Goal: Entertainment & Leisure: Consume media (video, audio)

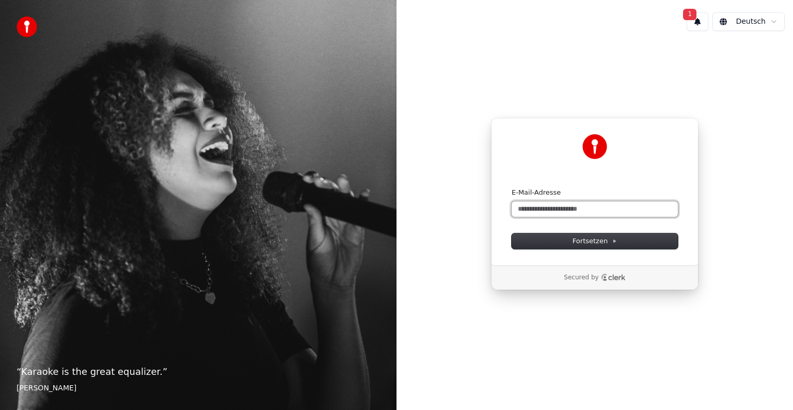
click at [570, 212] on input "E-Mail-Adresse" at bounding box center [595, 208] width 166 height 15
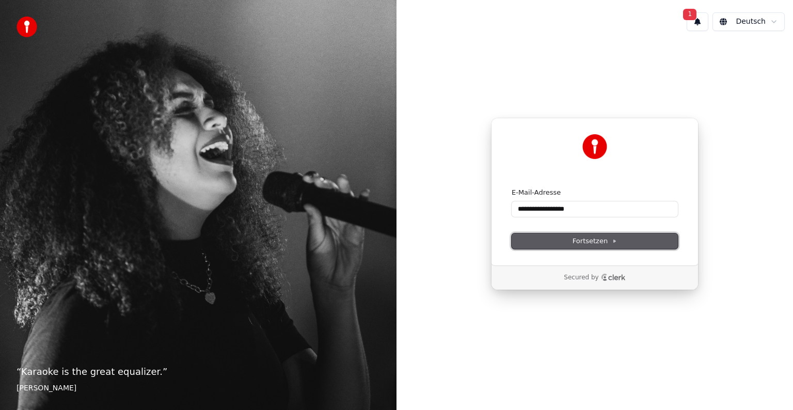
click at [579, 237] on span "Fortsetzen" at bounding box center [595, 240] width 44 height 9
type input "**********"
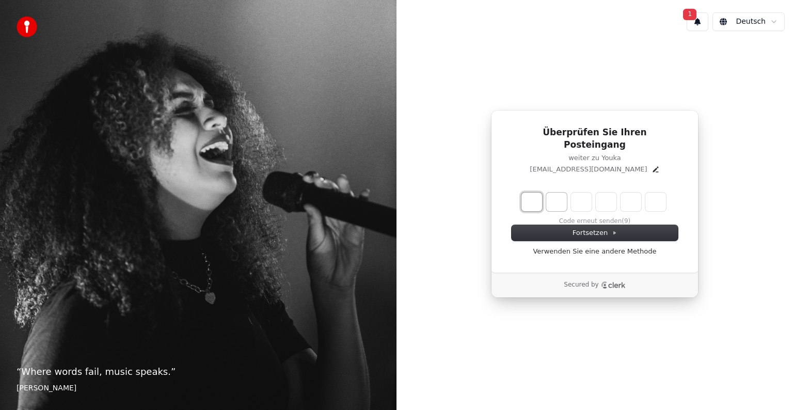
type input "*"
type input "**"
type input "*"
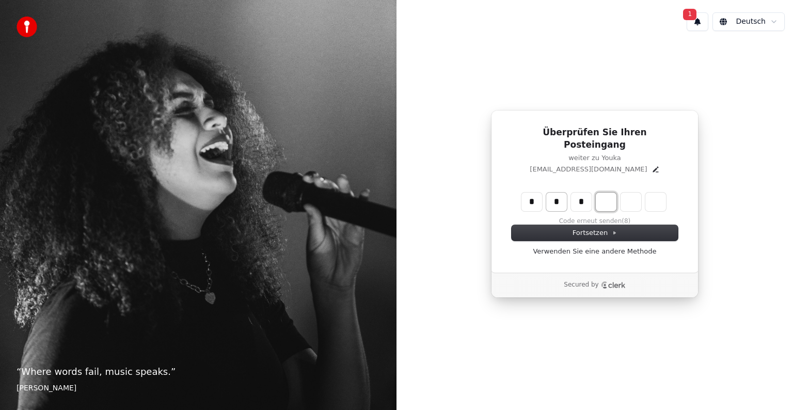
type input "***"
type input "*"
type input "****"
type input "*"
type input "******"
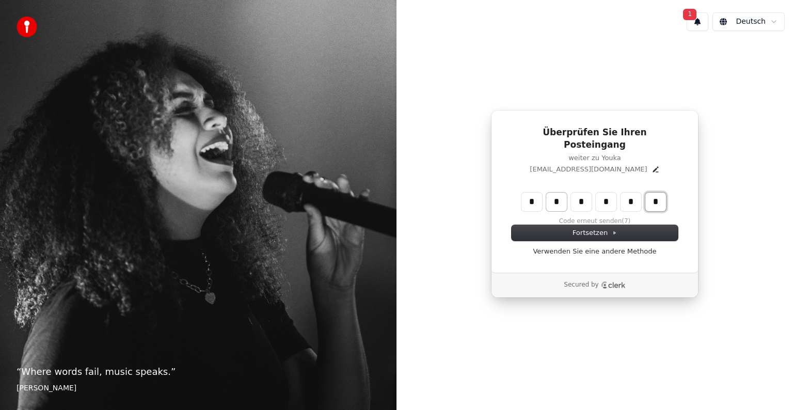
type input "*"
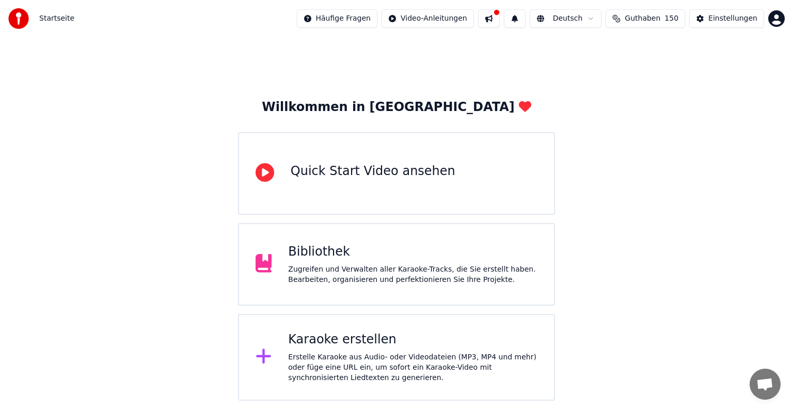
click at [347, 276] on div "Zugreifen und Verwalten aller Karaoke-Tracks, die Sie erstellt haben. Bearbeite…" at bounding box center [412, 274] width 249 height 21
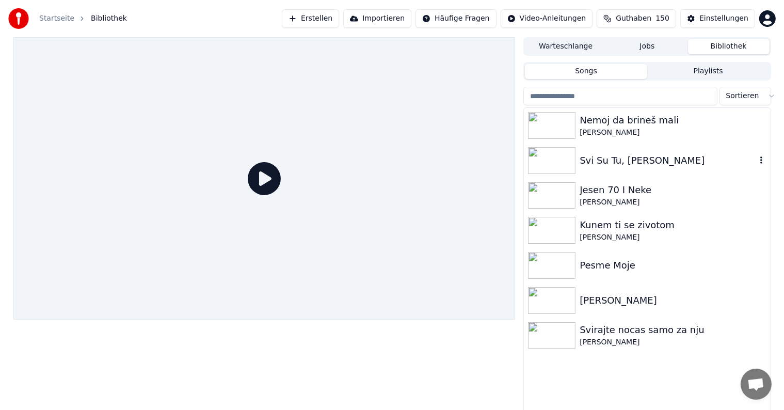
click at [620, 160] on div "Svi Su Tu, [PERSON_NAME]" at bounding box center [668, 160] width 176 height 14
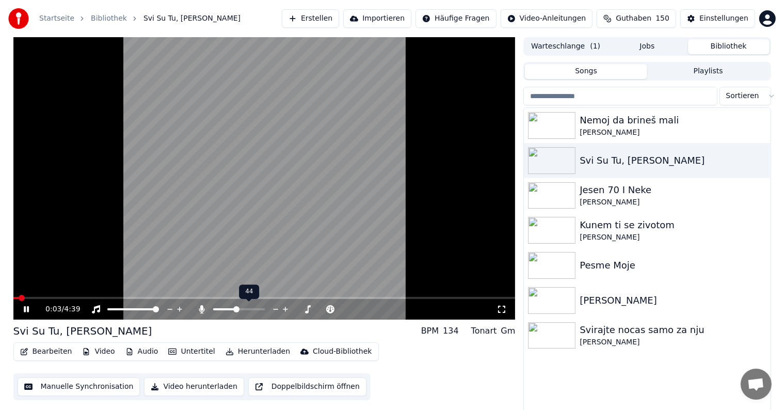
click at [236, 309] on span at bounding box center [239, 309] width 52 height 2
click at [248, 309] on span at bounding box center [239, 309] width 52 height 2
click at [273, 310] on span at bounding box center [266, 309] width 14 height 2
click at [268, 310] on span at bounding box center [266, 309] width 14 height 2
click at [288, 312] on icon at bounding box center [286, 309] width 10 height 10
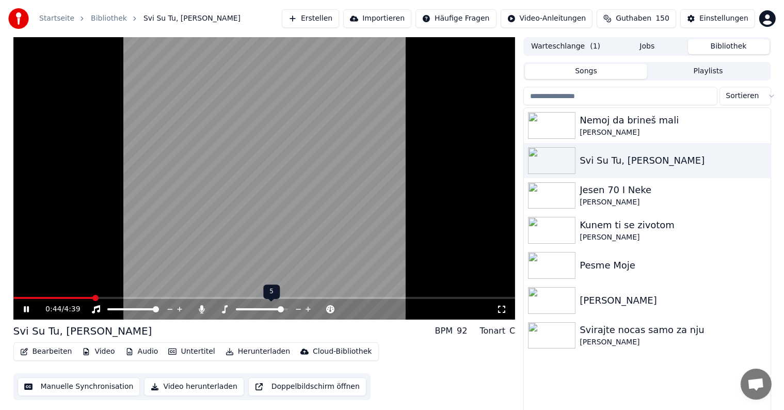
click at [283, 309] on span at bounding box center [262, 309] width 52 height 2
click at [284, 309] on span at bounding box center [262, 309] width 52 height 2
click at [264, 309] on span at bounding box center [251, 309] width 30 height 2
click at [260, 309] on span at bounding box center [249, 309] width 26 height 2
click at [206, 309] on icon at bounding box center [202, 309] width 10 height 8
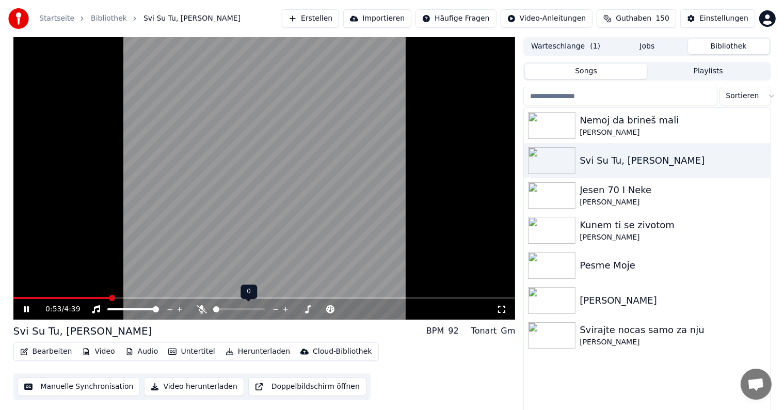
click at [206, 309] on icon at bounding box center [202, 309] width 10 height 8
click at [202, 309] on icon at bounding box center [202, 309] width 6 height 8
click at [235, 310] on span at bounding box center [239, 309] width 52 height 2
click at [273, 309] on span at bounding box center [262, 309] width 52 height 2
click at [277, 309] on span at bounding box center [285, 309] width 52 height 2
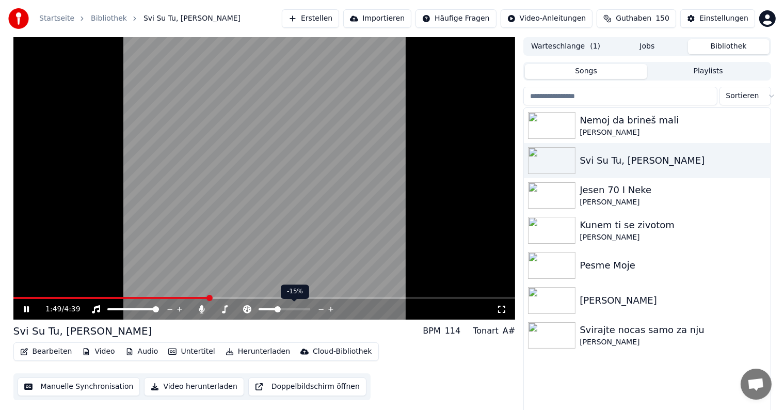
click at [281, 311] on div at bounding box center [293, 309] width 83 height 10
click at [283, 309] on span at bounding box center [285, 309] width 52 height 2
click at [281, 309] on span at bounding box center [283, 309] width 6 height 6
click at [280, 309] on span at bounding box center [269, 309] width 21 height 2
click at [259, 310] on div at bounding box center [271, 309] width 83 height 10
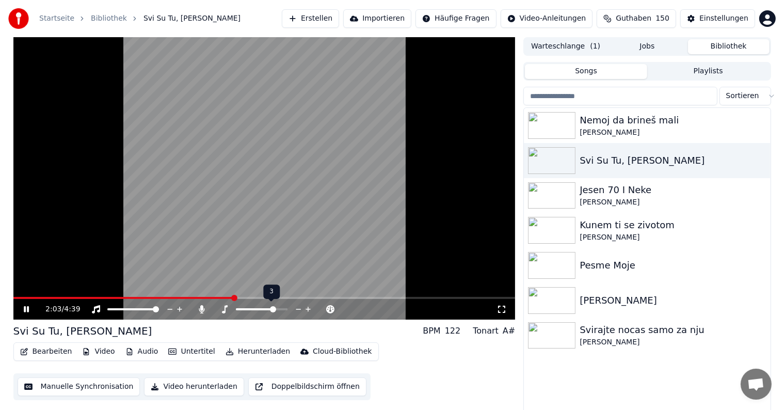
click at [257, 308] on span at bounding box center [255, 309] width 39 height 2
click at [264, 310] on div at bounding box center [271, 309] width 83 height 10
click at [264, 308] on span at bounding box center [262, 309] width 52 height 2
click at [269, 308] on span at bounding box center [262, 309] width 52 height 2
click at [252, 308] on span at bounding box center [253, 309] width 35 height 2
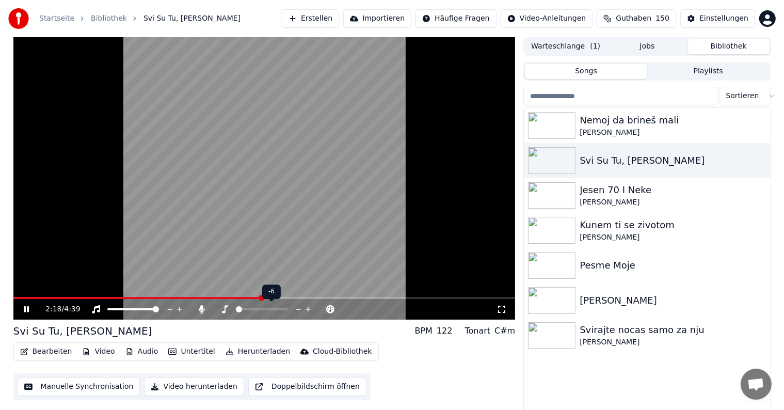
click at [236, 310] on span at bounding box center [236, 309] width 0 height 2
click at [256, 308] on div at bounding box center [271, 309] width 83 height 10
click at [256, 308] on span at bounding box center [262, 309] width 52 height 2
click at [255, 308] on span at bounding box center [258, 309] width 6 height 6
click at [261, 310] on span at bounding box center [262, 309] width 52 height 2
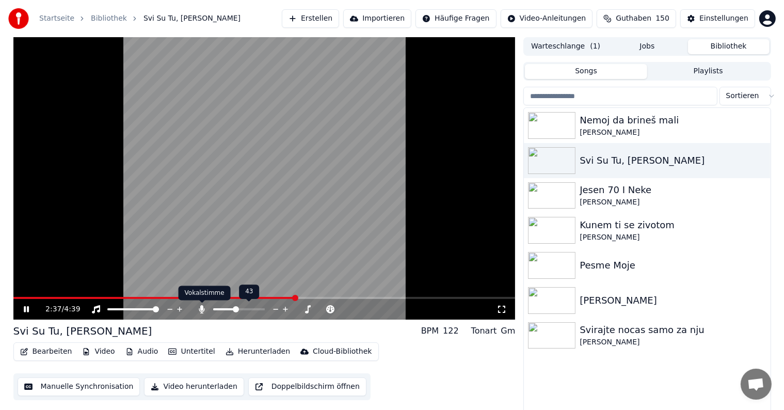
click at [201, 311] on icon at bounding box center [202, 309] width 10 height 8
click at [291, 308] on span at bounding box center [285, 309] width 52 height 2
click at [287, 308] on span at bounding box center [290, 309] width 6 height 6
click at [288, 310] on span at bounding box center [285, 309] width 6 height 6
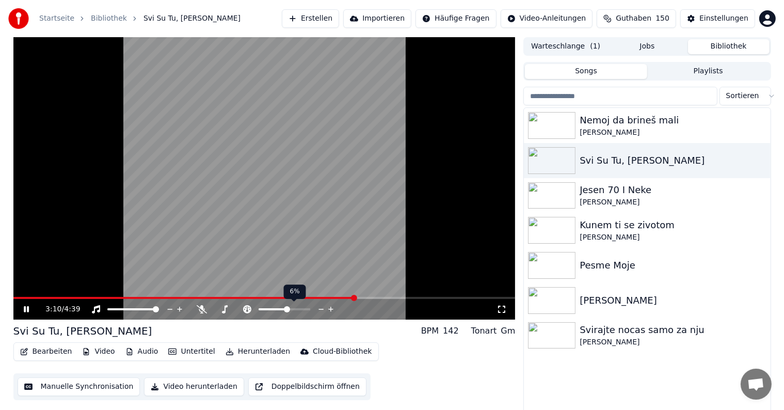
click at [287, 310] on span at bounding box center [287, 309] width 6 height 6
click at [288, 310] on span at bounding box center [287, 309] width 6 height 6
click at [285, 312] on span at bounding box center [285, 309] width 6 height 6
click at [204, 308] on icon at bounding box center [202, 309] width 10 height 8
click at [202, 309] on icon at bounding box center [202, 309] width 6 height 8
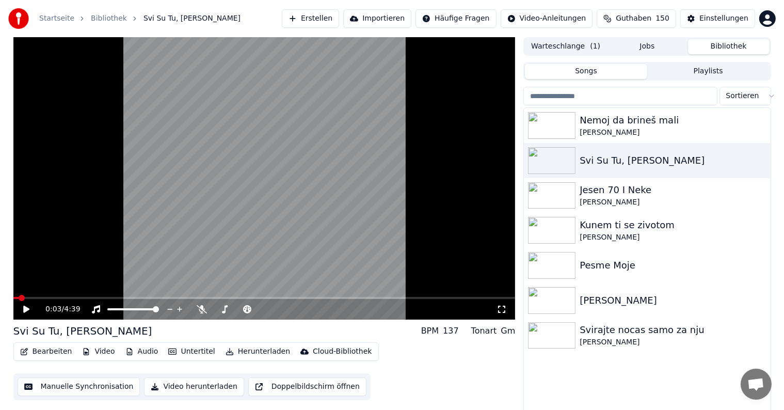
click at [19, 298] on span at bounding box center [15, 298] width 5 height 2
click at [23, 308] on icon at bounding box center [34, 309] width 24 height 8
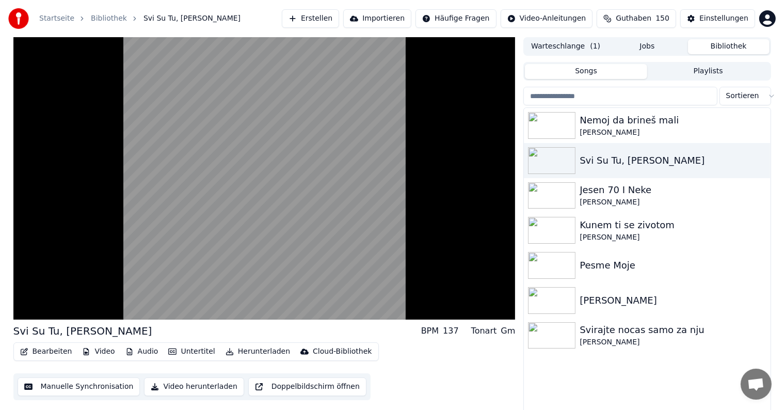
click at [430, 359] on div "Bearbeiten Video Audio Untertitel Herunterladen Cloud-Bibliothek Manuelle Synch…" at bounding box center [264, 371] width 502 height 58
click at [279, 392] on button "Doppelbildschirm öffnen" at bounding box center [307, 386] width 118 height 19
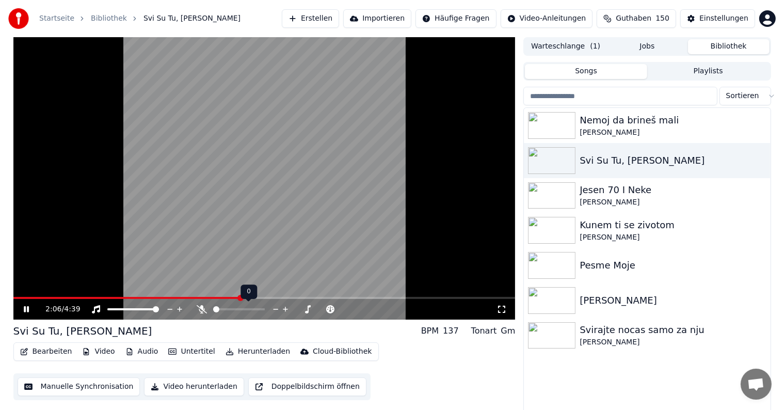
click at [200, 308] on icon at bounding box center [202, 309] width 10 height 8
click at [189, 296] on video at bounding box center [264, 178] width 502 height 282
click at [191, 298] on span at bounding box center [102, 298] width 178 height 2
click at [25, 305] on icon at bounding box center [34, 309] width 24 height 8
click at [185, 297] on span at bounding box center [99, 298] width 172 height 2
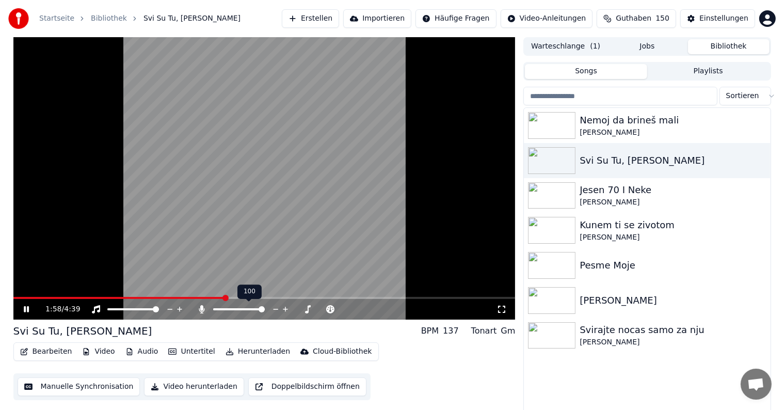
click at [203, 308] on icon at bounding box center [202, 309] width 10 height 8
click at [498, 309] on icon at bounding box center [502, 309] width 10 height 8
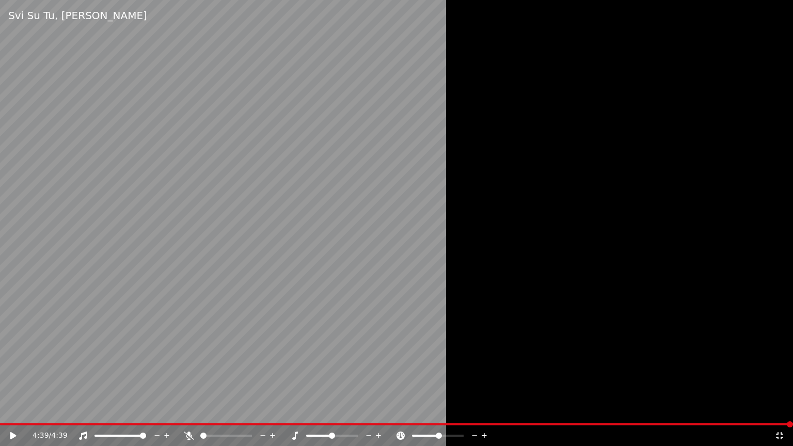
click at [774, 409] on icon at bounding box center [779, 436] width 10 height 8
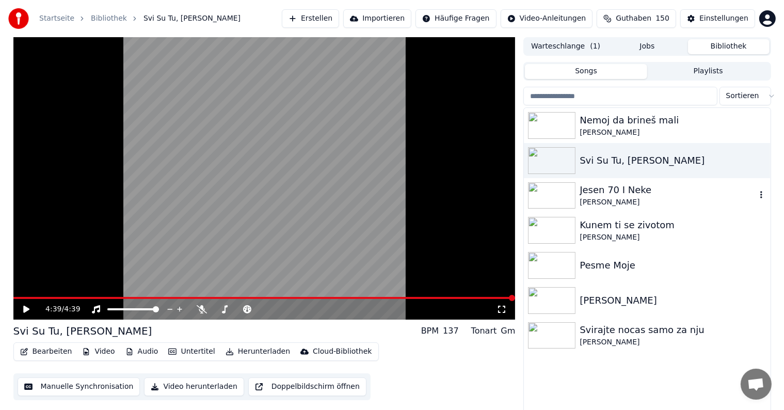
click at [632, 188] on div "Jesen 70 I Neke" at bounding box center [668, 190] width 176 height 14
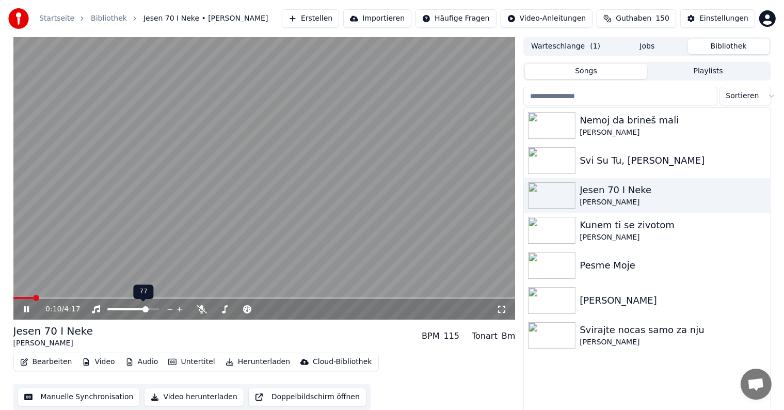
click at [147, 308] on span at bounding box center [127, 309] width 40 height 2
click at [131, 310] on span at bounding box center [118, 309] width 23 height 2
click at [117, 310] on div at bounding box center [142, 309] width 83 height 10
click at [116, 309] on span at bounding box center [111, 309] width 9 height 2
click at [138, 309] on span at bounding box center [133, 309] width 52 height 2
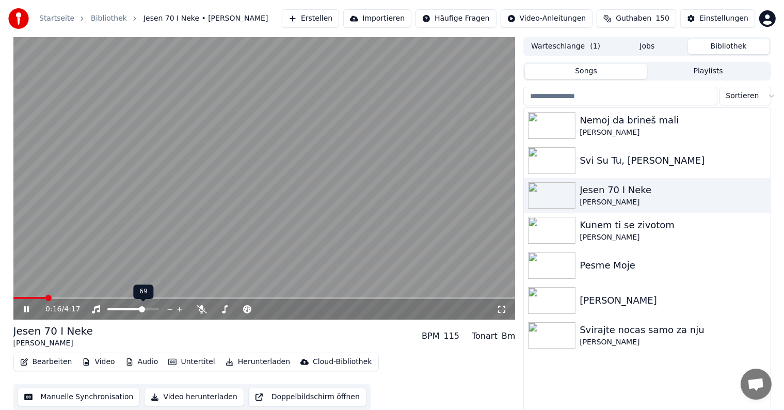
click at [142, 309] on span at bounding box center [133, 309] width 52 height 2
click at [134, 310] on span at bounding box center [120, 309] width 26 height 2
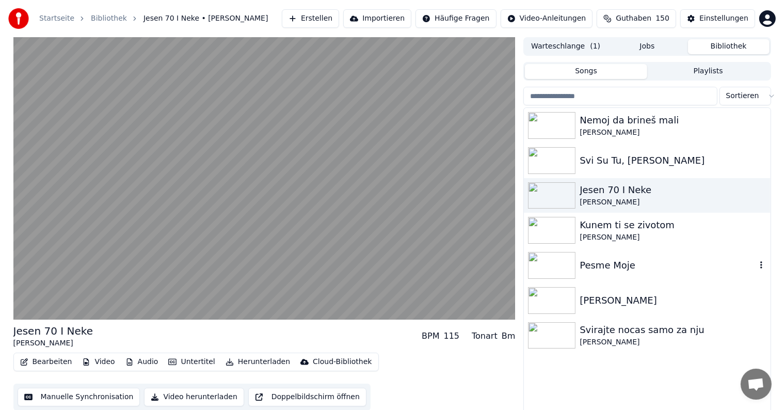
click at [617, 274] on div "Pesme Moje" at bounding box center [647, 265] width 246 height 35
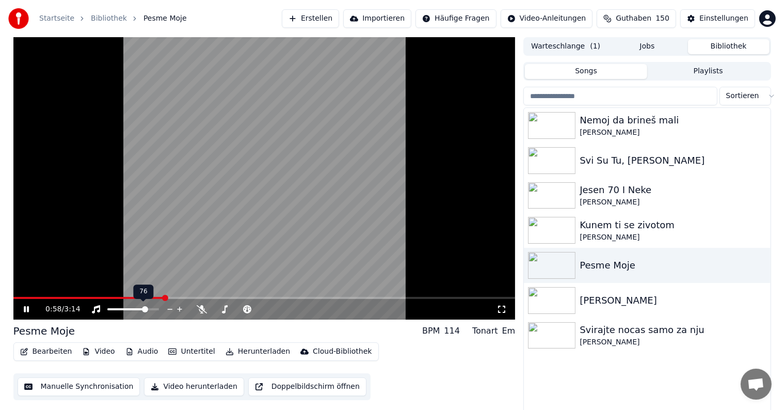
click at [147, 309] on span at bounding box center [133, 309] width 52 height 2
click at [594, 126] on div "Nemoj da brineš mali" at bounding box center [668, 120] width 176 height 14
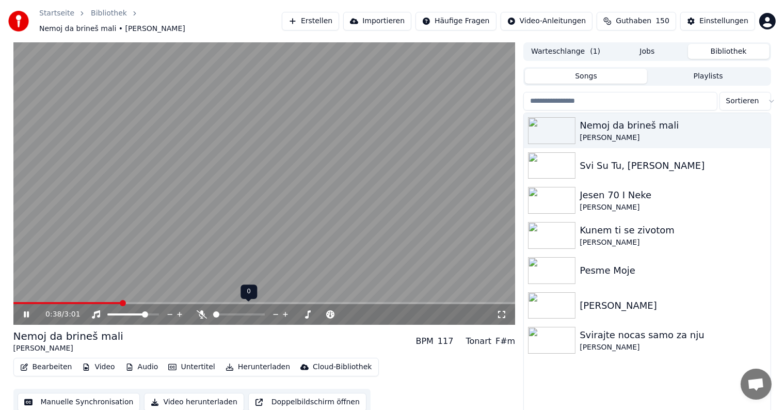
click at [202, 310] on icon at bounding box center [202, 314] width 10 height 8
click at [202, 310] on icon at bounding box center [202, 314] width 6 height 8
click at [202, 310] on icon at bounding box center [202, 314] width 10 height 8
click at [202, 310] on icon at bounding box center [202, 314] width 6 height 8
click at [157, 313] on span at bounding box center [133, 314] width 52 height 2
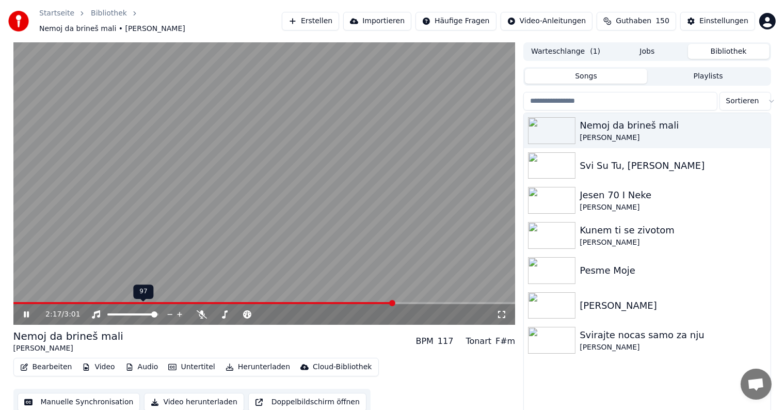
click at [157, 311] on span at bounding box center [154, 314] width 6 height 6
click at [201, 310] on icon at bounding box center [202, 314] width 10 height 8
click at [199, 310] on icon at bounding box center [202, 314] width 6 height 8
